Goal: Task Accomplishment & Management: Use online tool/utility

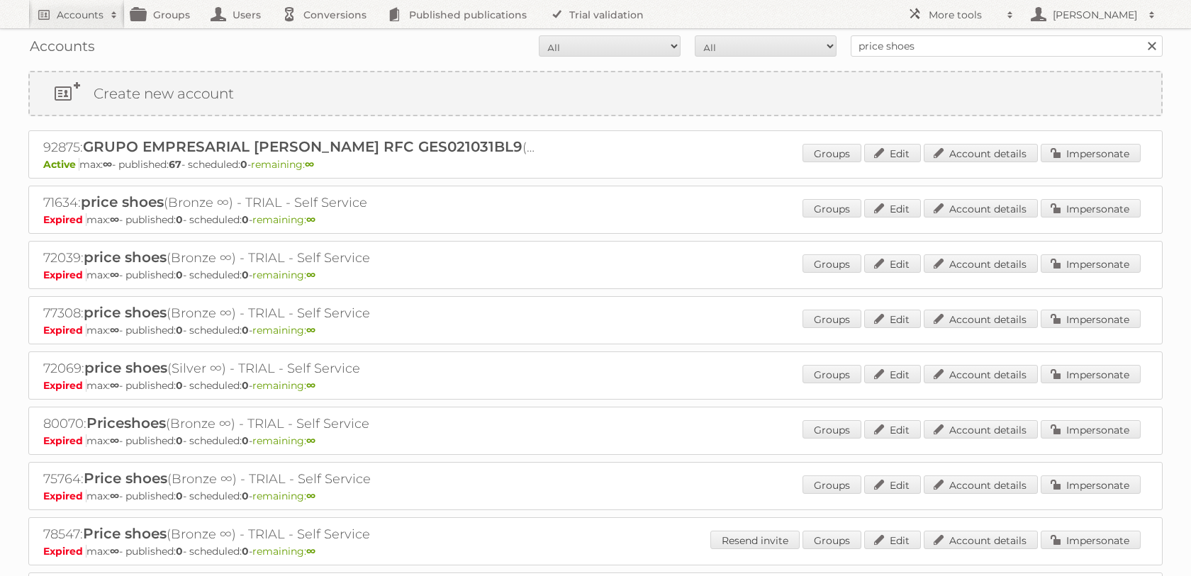
click at [886, 51] on input "price shoes" at bounding box center [1007, 45] width 312 height 21
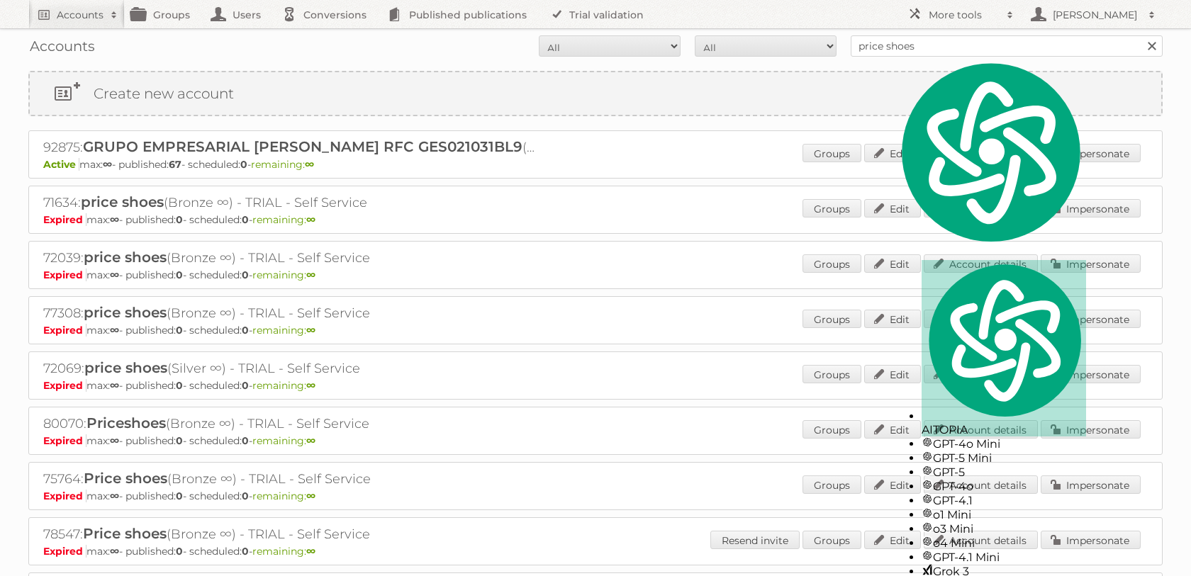
click at [886, 51] on input "price shoes" at bounding box center [1007, 45] width 312 height 21
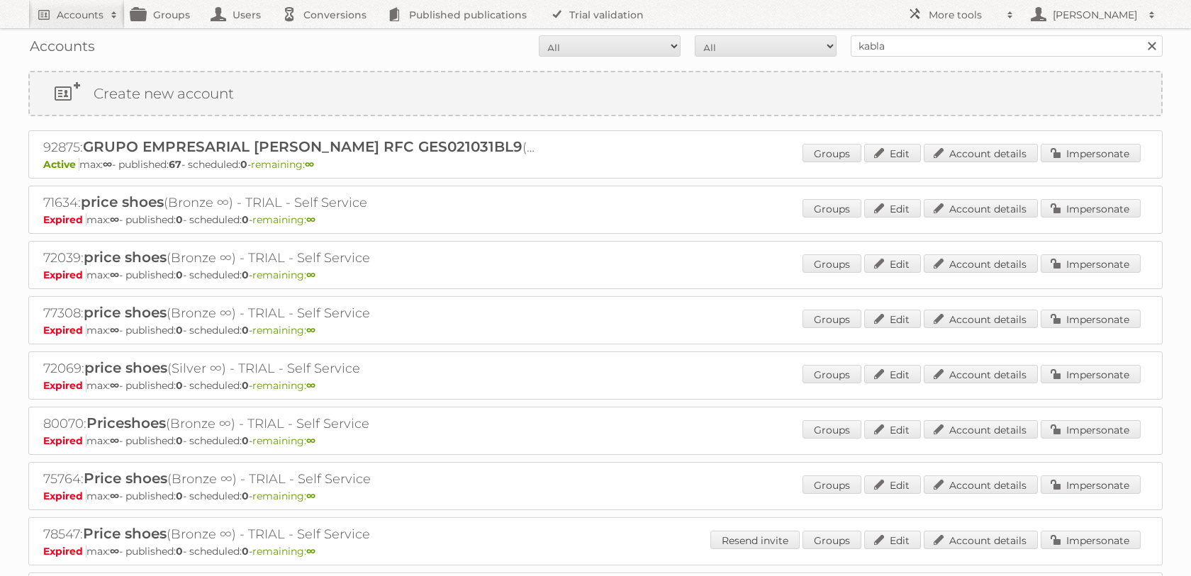
type input "kabla"
click at [1141, 35] on input "Search" at bounding box center [1151, 45] width 21 height 21
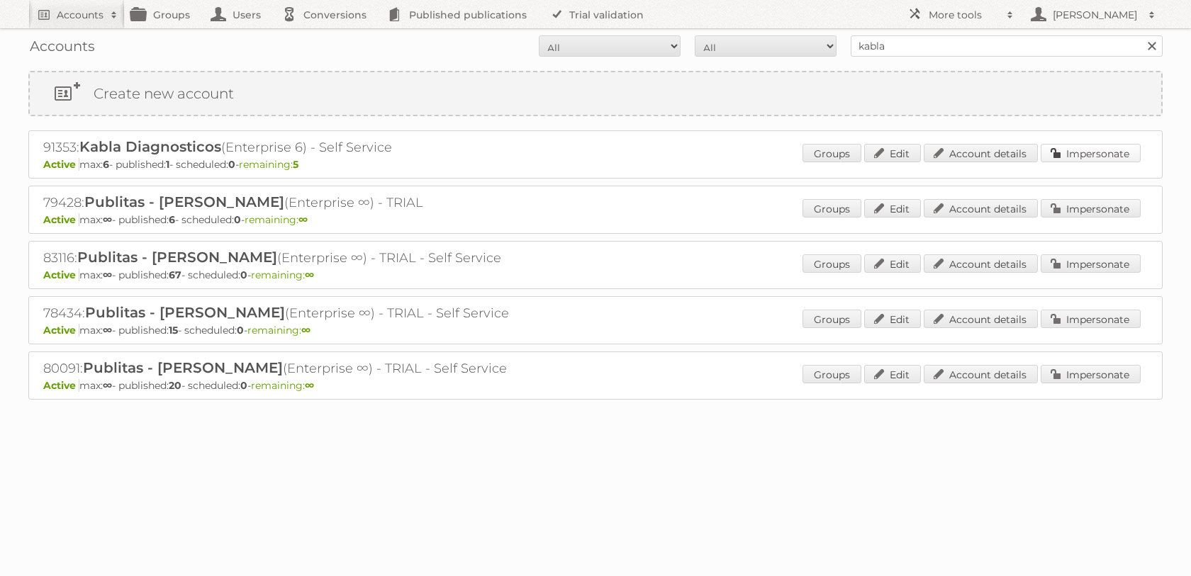
click at [1070, 154] on link "Impersonate" at bounding box center [1091, 153] width 100 height 18
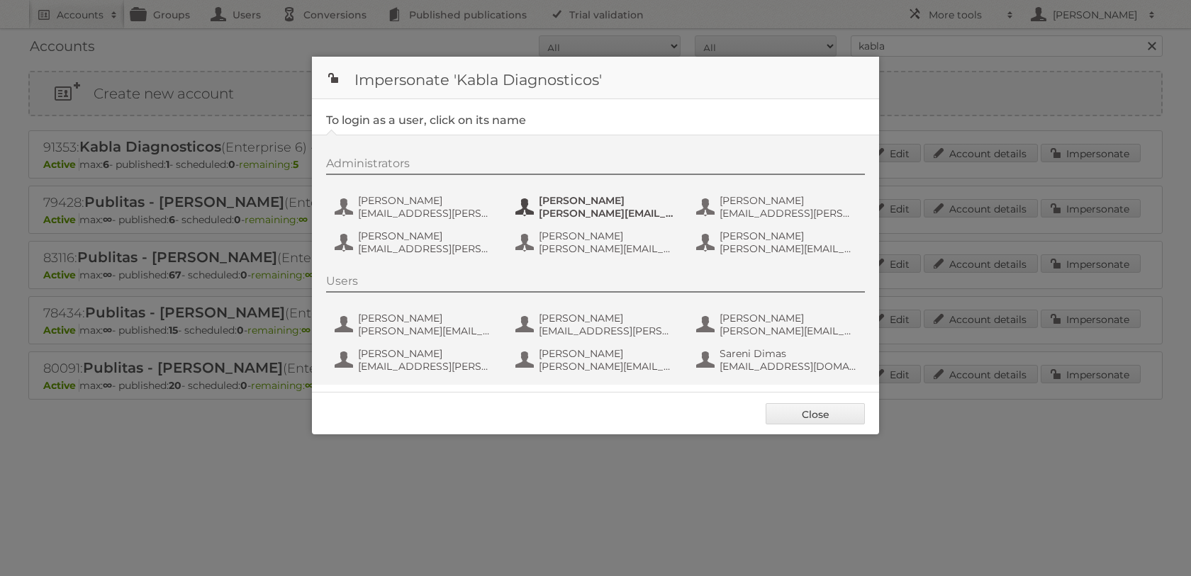
click at [532, 206] on button "Daniel Zarate daniel.zarate@kabla.mx" at bounding box center [597, 207] width 167 height 28
